Goal: Task Accomplishment & Management: Complete application form

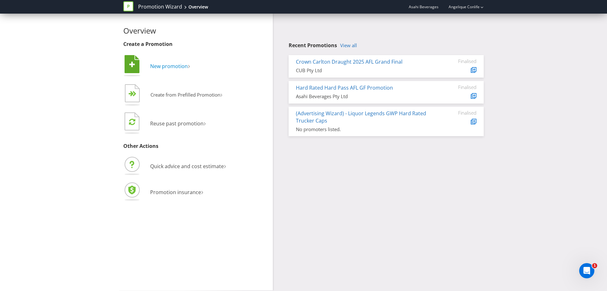
click at [175, 68] on span "New promotion" at bounding box center [169, 66] width 38 height 7
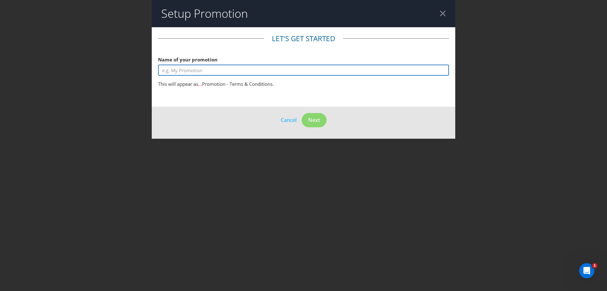
click at [205, 69] on input "text" at bounding box center [303, 69] width 291 height 11
type input "m"
type input "Merivale | BIG COLD BEER"
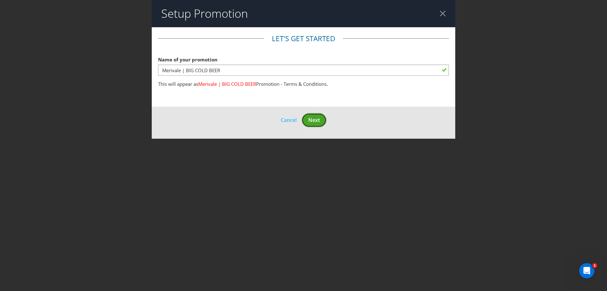
click at [321, 119] on button "Next" at bounding box center [314, 120] width 25 height 14
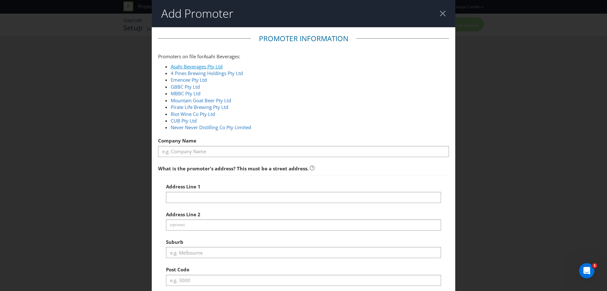
click at [189, 66] on link "Asahi Beverages Pty Ltd" at bounding box center [197, 66] width 52 height 6
type input "Asahi Beverages Pty Ltd"
type input "[STREET_ADDRESS]"
type input "Southbank"
type input "3006"
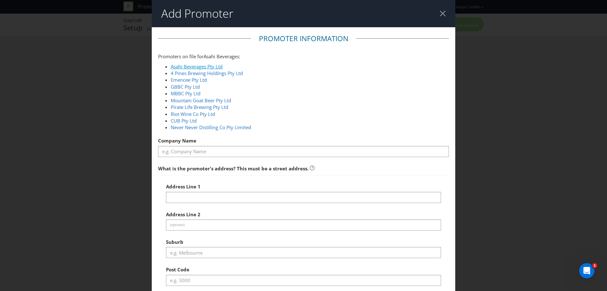
select select "AU"
type input "1800 244 054"
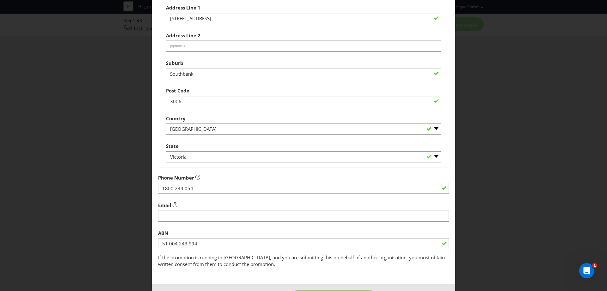
scroll to position [203, 0]
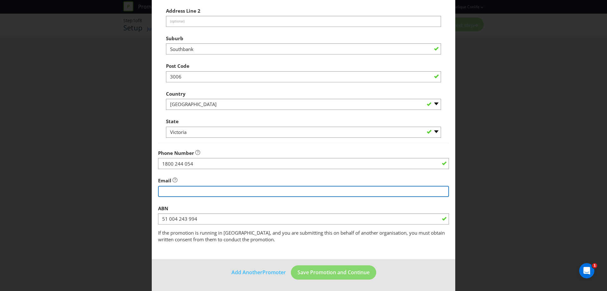
click at [225, 194] on input "string" at bounding box center [303, 191] width 291 height 11
type input "[EMAIL_ADDRESS][DOMAIN_NAME]"
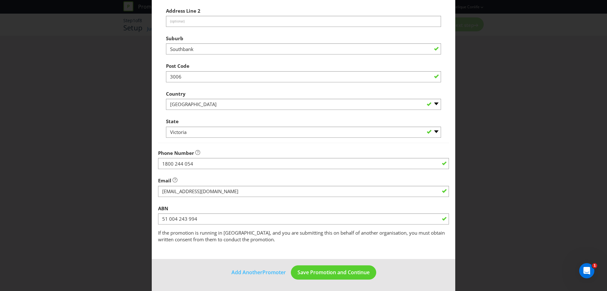
click at [292, 204] on div "ABN 51 004 243 994" at bounding box center [303, 213] width 291 height 23
click at [326, 272] on span "Save Promotion and Continue" at bounding box center [334, 271] width 72 height 7
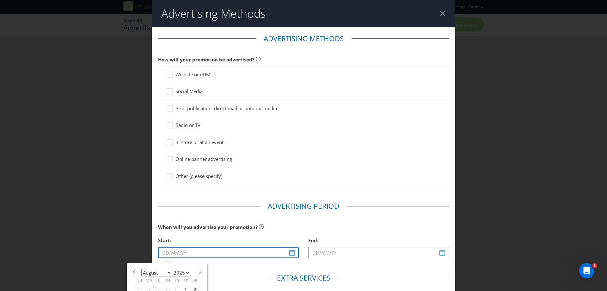
click at [180, 252] on input "text" at bounding box center [228, 252] width 141 height 11
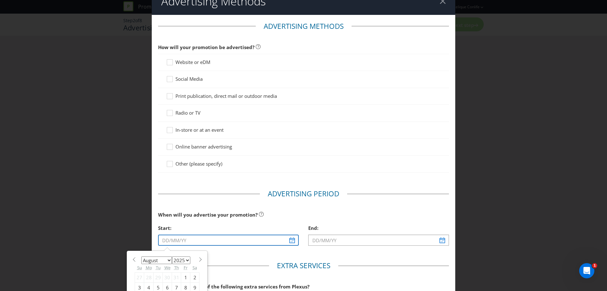
scroll to position [32, 0]
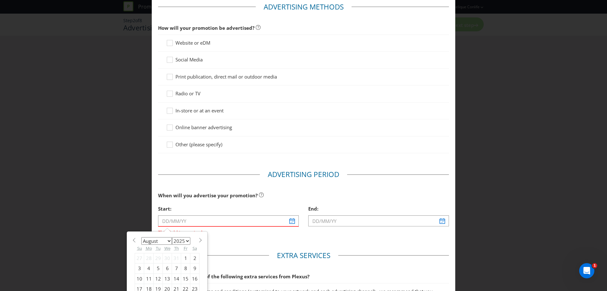
click at [169, 240] on select "January February March April May June July August September October November De…" at bounding box center [156, 241] width 31 height 8
select select "10"
click at [141, 237] on select "January February March April May June July August September October November De…" at bounding box center [156, 241] width 31 height 8
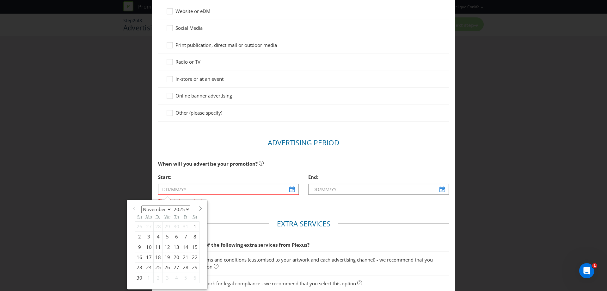
click at [168, 236] on div "5" at bounding box center [167, 236] width 9 height 10
type input "[DATE]"
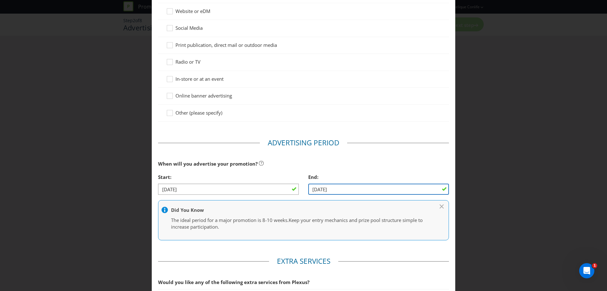
click at [355, 187] on input "[DATE]" at bounding box center [378, 188] width 141 height 11
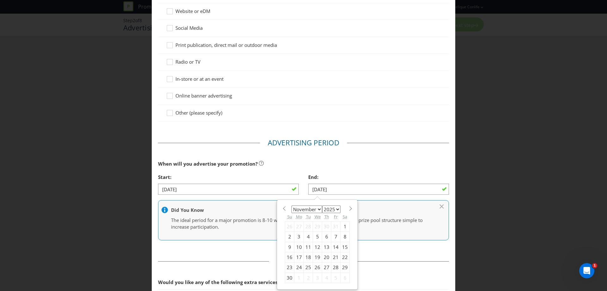
click at [287, 277] on div "30" at bounding box center [289, 277] width 9 height 10
type input "[DATE]"
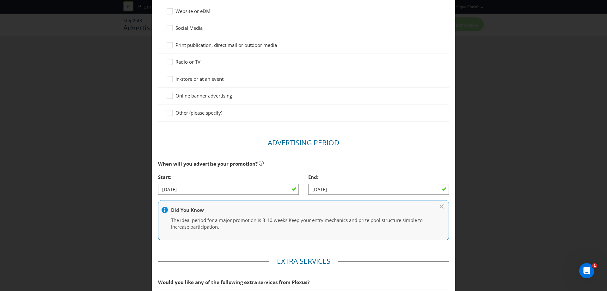
click at [258, 252] on main "Advertising Methods How will your promotion be advertised? Website or eDM Socia…" at bounding box center [304, 165] width 304 height 402
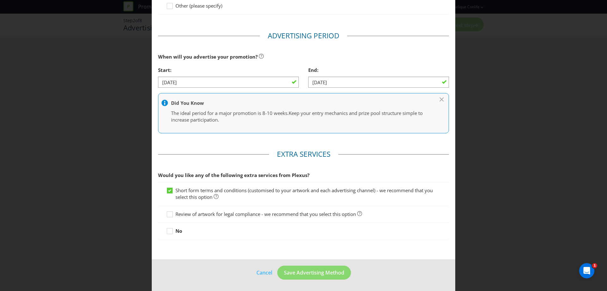
click at [192, 213] on span "Review of artwork for legal compliance - we recommend that you select this opti…" at bounding box center [265, 214] width 181 height 6
click at [0, 0] on input "Review of artwork for legal compliance - we recommend that you select this opti…" at bounding box center [0, 0] width 0 height 0
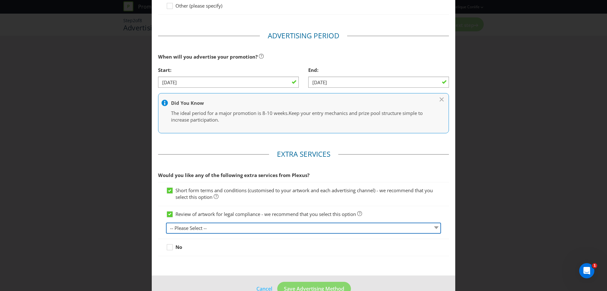
click at [214, 225] on select "-- Please Select -- 1 piece 2-4 pieces (provided at same time) 5-7 pieces (prov…" at bounding box center [303, 227] width 275 height 11
select select "MARKETING_REVIEW_1"
click at [166, 222] on select "-- Please Select -- 1 piece 2-4 pieces (provided at same time) 5-7 pieces (prov…" at bounding box center [303, 227] width 275 height 11
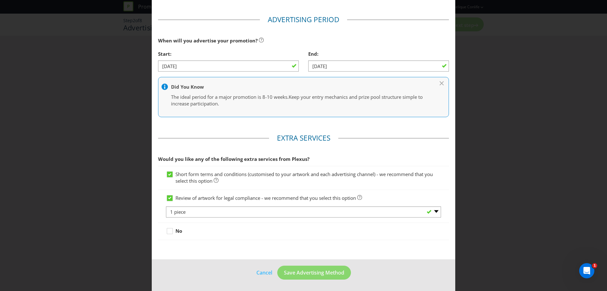
click at [307, 239] on div at bounding box center [303, 239] width 291 height 1
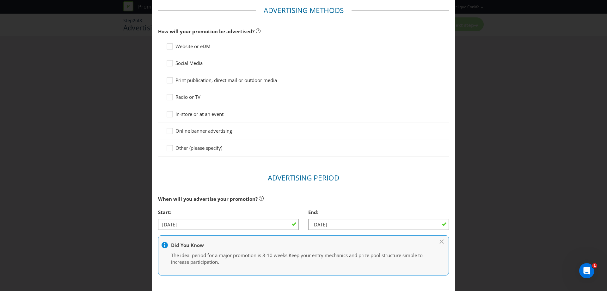
scroll to position [0, 0]
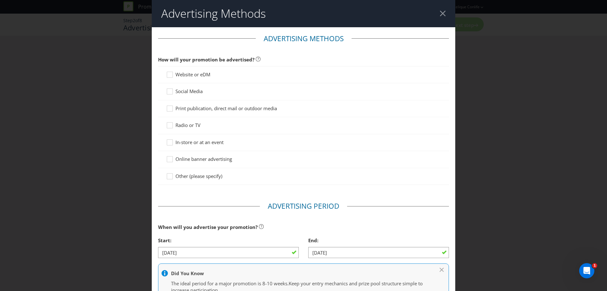
click at [204, 142] on span "In-store or at an event" at bounding box center [199, 142] width 48 height 6
click at [0, 0] on input "In-store or at an event" at bounding box center [0, 0] width 0 height 0
click at [187, 89] on span "Social Media" at bounding box center [188, 91] width 27 height 6
click at [0, 0] on input "Social Media" at bounding box center [0, 0] width 0 height 0
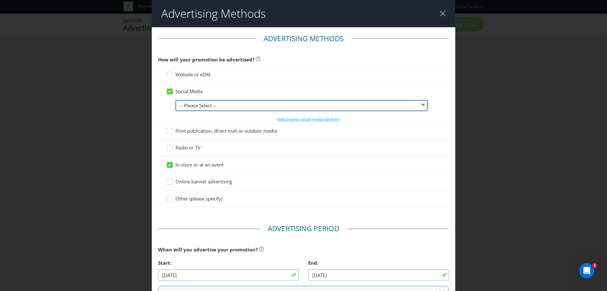
click at [204, 101] on select "-- Please Select -- Facebook X Instagram Snapchat LinkedIn Pinterest Tumblr You…" at bounding box center [301, 105] width 252 height 11
select select "INSTAGRAM"
click at [175, 100] on select "-- Please Select -- Facebook X Instagram Snapchat LinkedIn Pinterest Tumblr You…" at bounding box center [301, 105] width 252 height 11
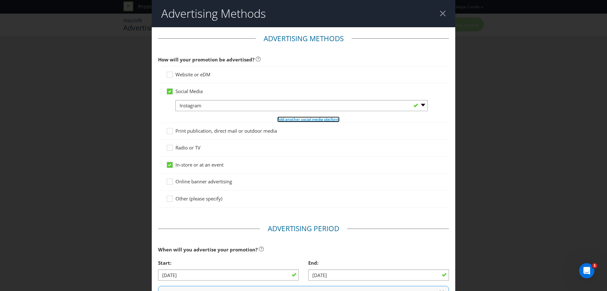
click at [287, 121] on span "Add another social media platform" at bounding box center [308, 118] width 62 height 5
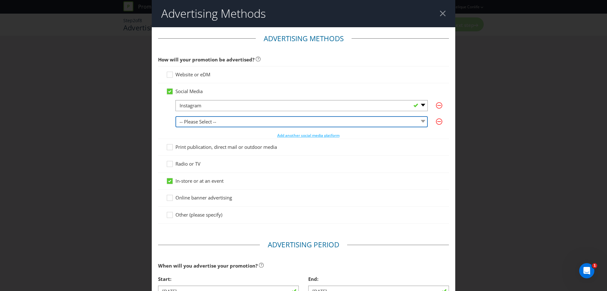
click at [258, 120] on select "-- Please Select -- Facebook X Instagram Snapchat LinkedIn Pinterest Tumblr You…" at bounding box center [301, 121] width 252 height 11
select select "FACEBOOK"
click at [175, 116] on select "-- Please Select -- Facebook X Instagram Snapchat LinkedIn Pinterest Tumblr You…" at bounding box center [301, 121] width 252 height 11
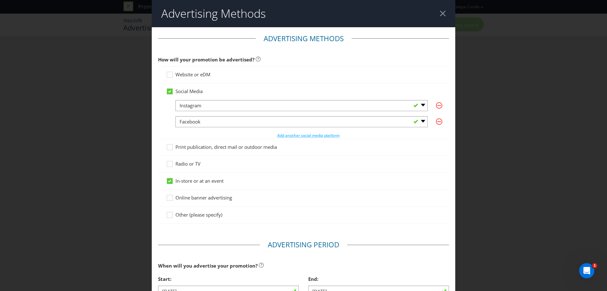
click at [285, 131] on div "-- Please Select -- Facebook X Instagram Snapchat LinkedIn Pinterest Tumblr You…" at bounding box center [308, 119] width 266 height 39
click at [286, 134] on span "Add another social media platform" at bounding box center [308, 134] width 62 height 5
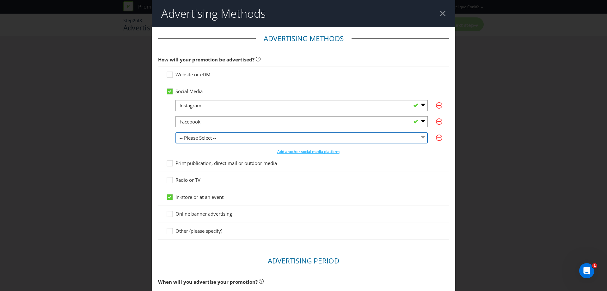
click at [250, 138] on select "-- Please Select -- Facebook X Instagram Snapchat LinkedIn Pinterest Tumblr You…" at bounding box center [301, 137] width 252 height 11
drag, startPoint x: 251, startPoint y: 138, endPoint x: 273, endPoint y: 139, distance: 21.8
click at [251, 138] on select "-- Please Select -- Facebook X Instagram Snapchat LinkedIn Pinterest Tumblr You…" at bounding box center [301, 137] width 252 height 11
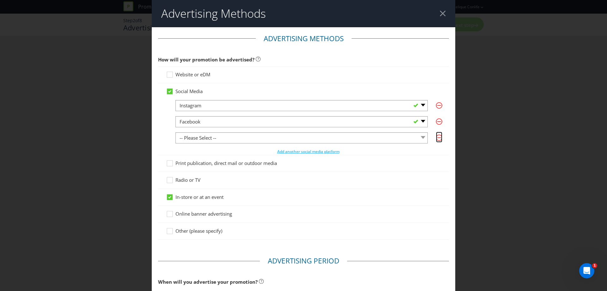
click at [437, 139] on icon "button" at bounding box center [439, 137] width 6 height 6
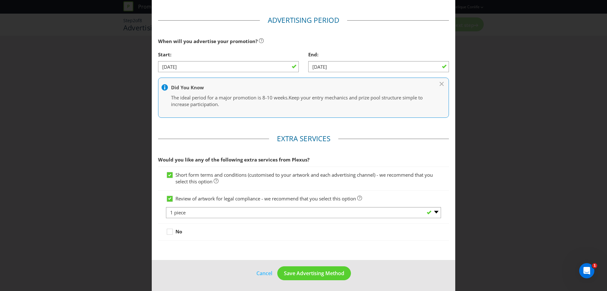
scroll to position [225, 0]
click at [309, 277] on button "Save Advertising Method" at bounding box center [314, 272] width 74 height 14
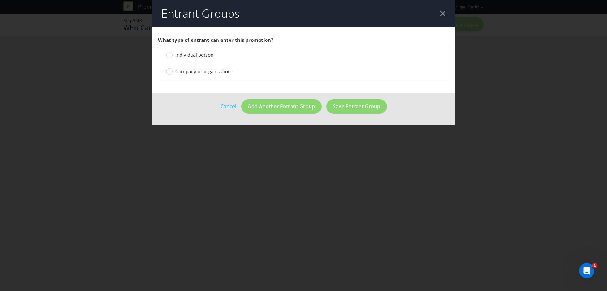
click at [205, 52] on span "Individual person" at bounding box center [194, 55] width 38 height 6
click at [0, 0] on input "Individual person" at bounding box center [0, 0] width 0 height 0
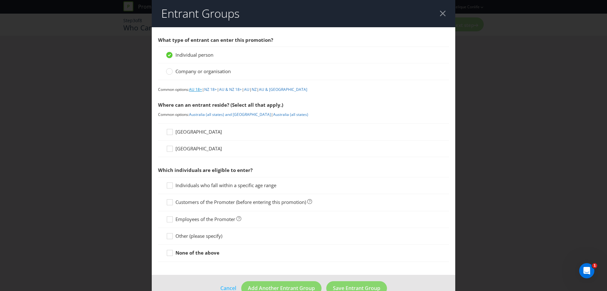
click at [197, 90] on link "AU 18+" at bounding box center [195, 89] width 13 height 5
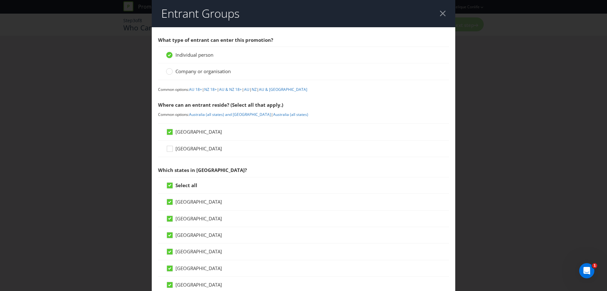
scroll to position [250, 0]
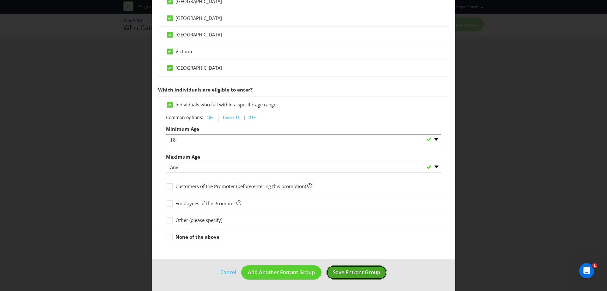
click at [363, 271] on span "Save Entrant Group" at bounding box center [356, 271] width 47 height 7
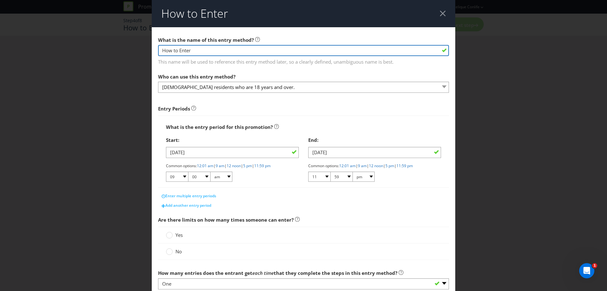
click at [206, 51] on input "How to Enter" at bounding box center [303, 50] width 291 height 11
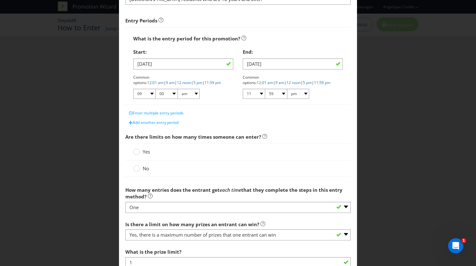
scroll to position [95, 0]
